Goal: Task Accomplishment & Management: Manage account settings

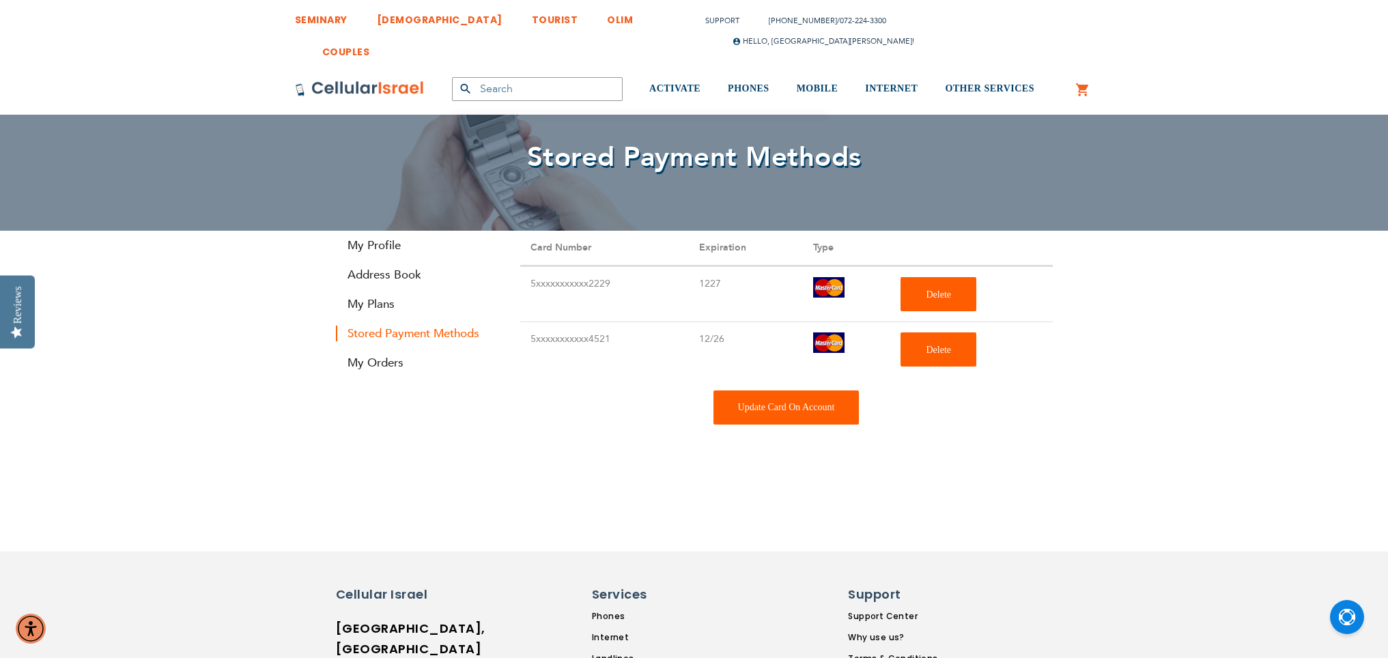
type input "[EMAIL_ADDRESS][DOMAIN_NAME]"
click at [810, 416] on div "Update Card On Account" at bounding box center [786, 407] width 146 height 34
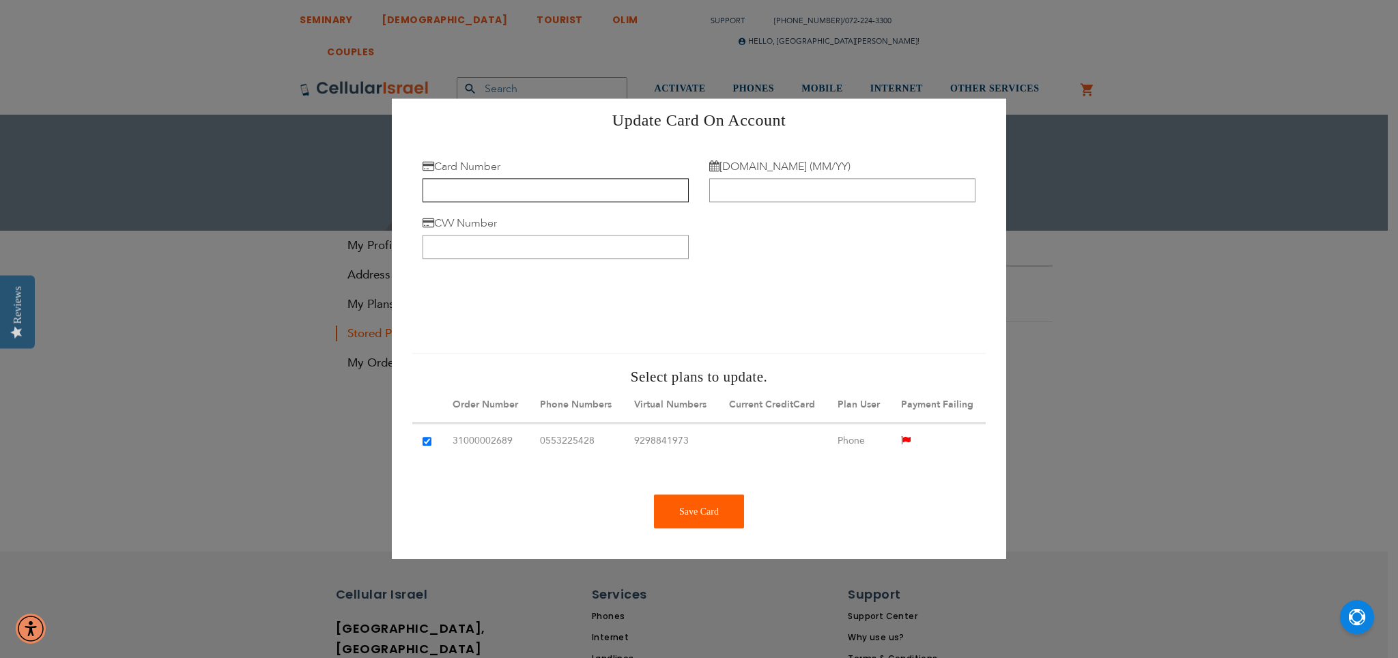
click at [485, 182] on input "Card Number" at bounding box center [556, 191] width 266 height 24
click at [493, 180] on input "Card Number" at bounding box center [556, 191] width 266 height 24
click at [485, 182] on input "Card Number" at bounding box center [556, 191] width 266 height 24
click at [482, 179] on input "Card Number" at bounding box center [556, 191] width 266 height 24
type input "[CREDIT_CARD_NUMBER]"
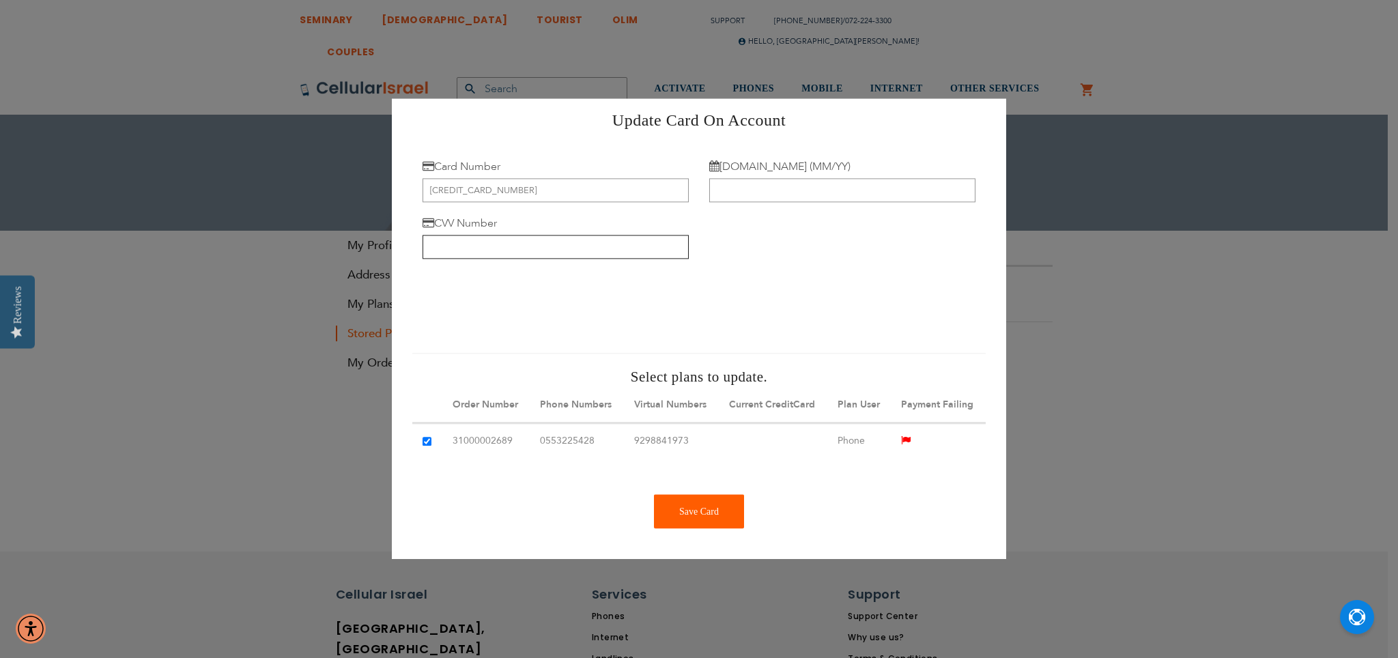
click at [439, 235] on input "CVV Number" at bounding box center [556, 247] width 266 height 24
type input "097"
click at [726, 189] on input "[DOMAIN_NAME] (MM/YY)" at bounding box center [842, 191] width 266 height 24
type input "09/30"
click at [694, 521] on div "Save Card" at bounding box center [699, 512] width 90 height 34
